Goal: Complete application form

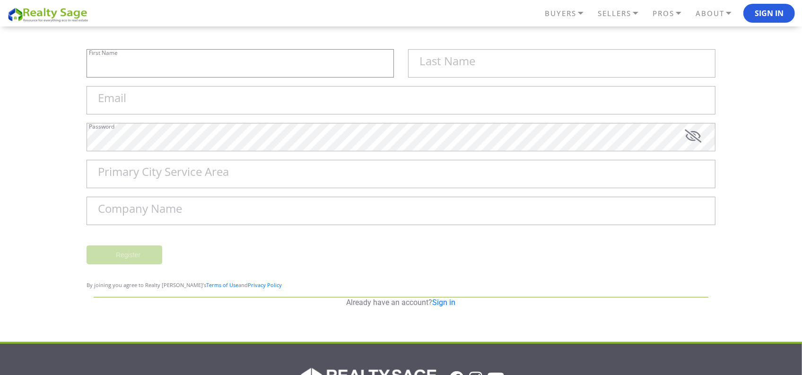
type input "Sell My House Fast [US_STATE] | As"
type input "Is Cash Home Buyers Roanoke"
type input "[EMAIL_ADDRESS][DOMAIN_NAME]"
type input "Roanoke"
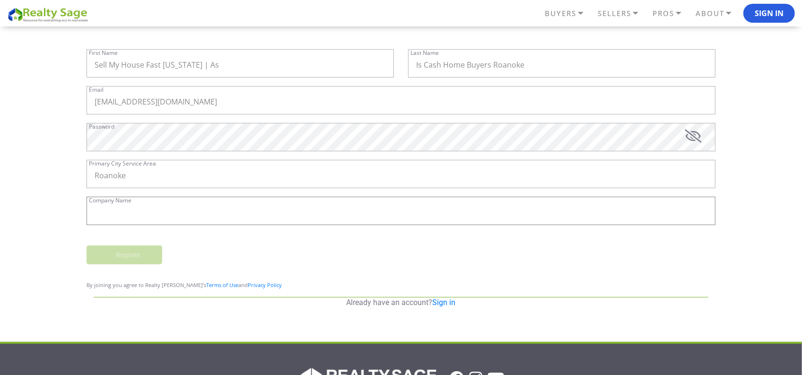
type input "Sell My House Fast [US_STATE] | As Is Cash Home Buyers Roanoke"
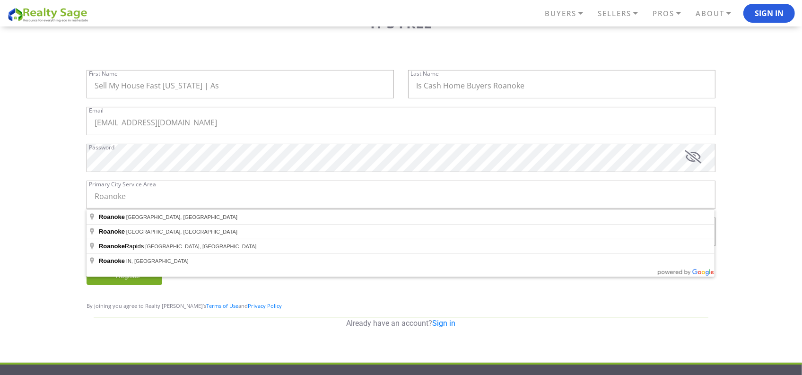
scroll to position [96, 0]
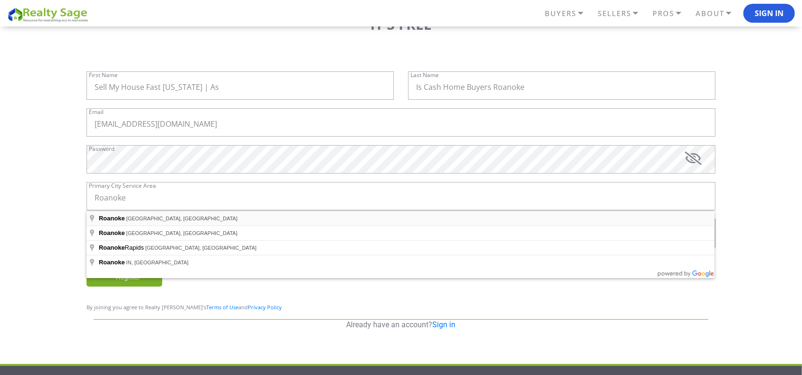
click at [136, 220] on span "[GEOGRAPHIC_DATA], [GEOGRAPHIC_DATA]" at bounding box center [181, 219] width 111 height 6
click at [157, 202] on input "Roanoke" at bounding box center [401, 196] width 629 height 28
type input "[GEOGRAPHIC_DATA], [GEOGRAPHIC_DATA], [GEOGRAPHIC_DATA]"
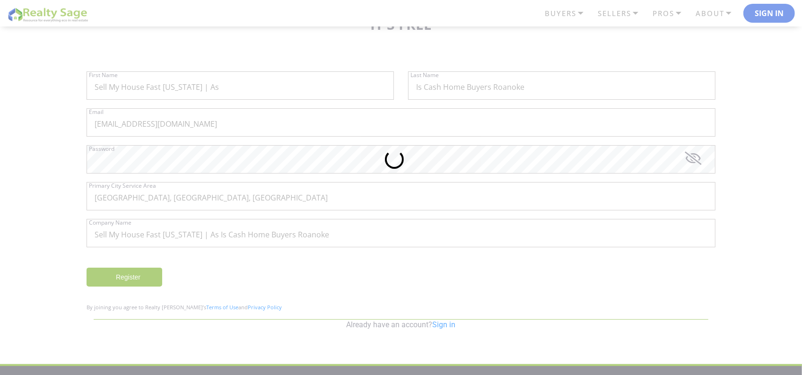
click at [345, 237] on div at bounding box center [401, 187] width 802 height 375
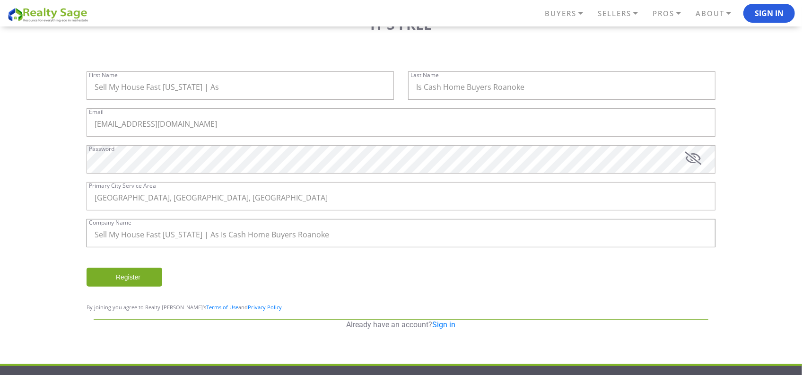
click at [343, 237] on input "Sell My House Fast [US_STATE] | As Is Cash Home Buyers Roanoke" at bounding box center [401, 233] width 629 height 28
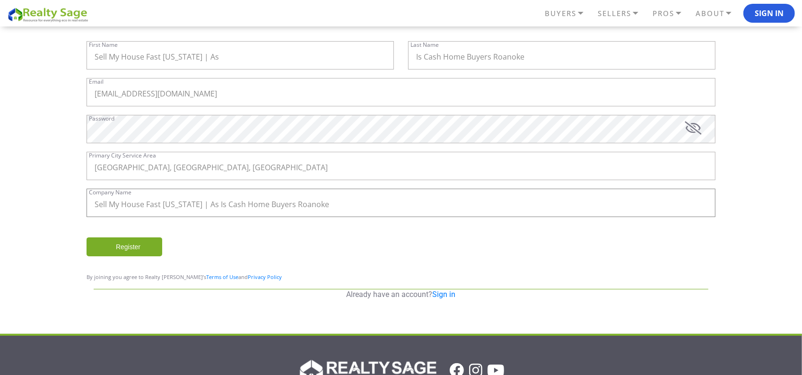
scroll to position [128, 0]
